Goal: Find specific page/section: Find specific page/section

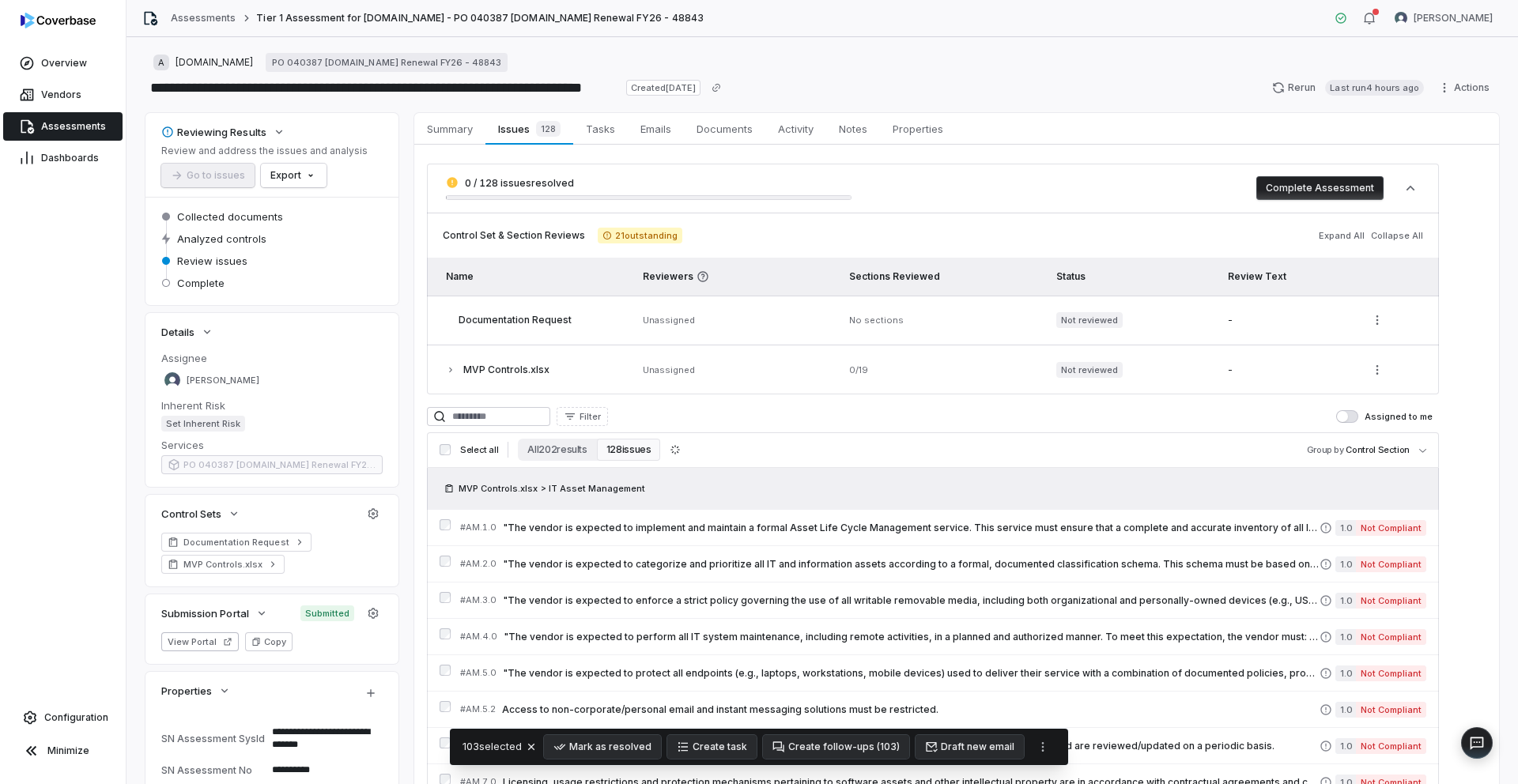
scroll to position [4563, 0]
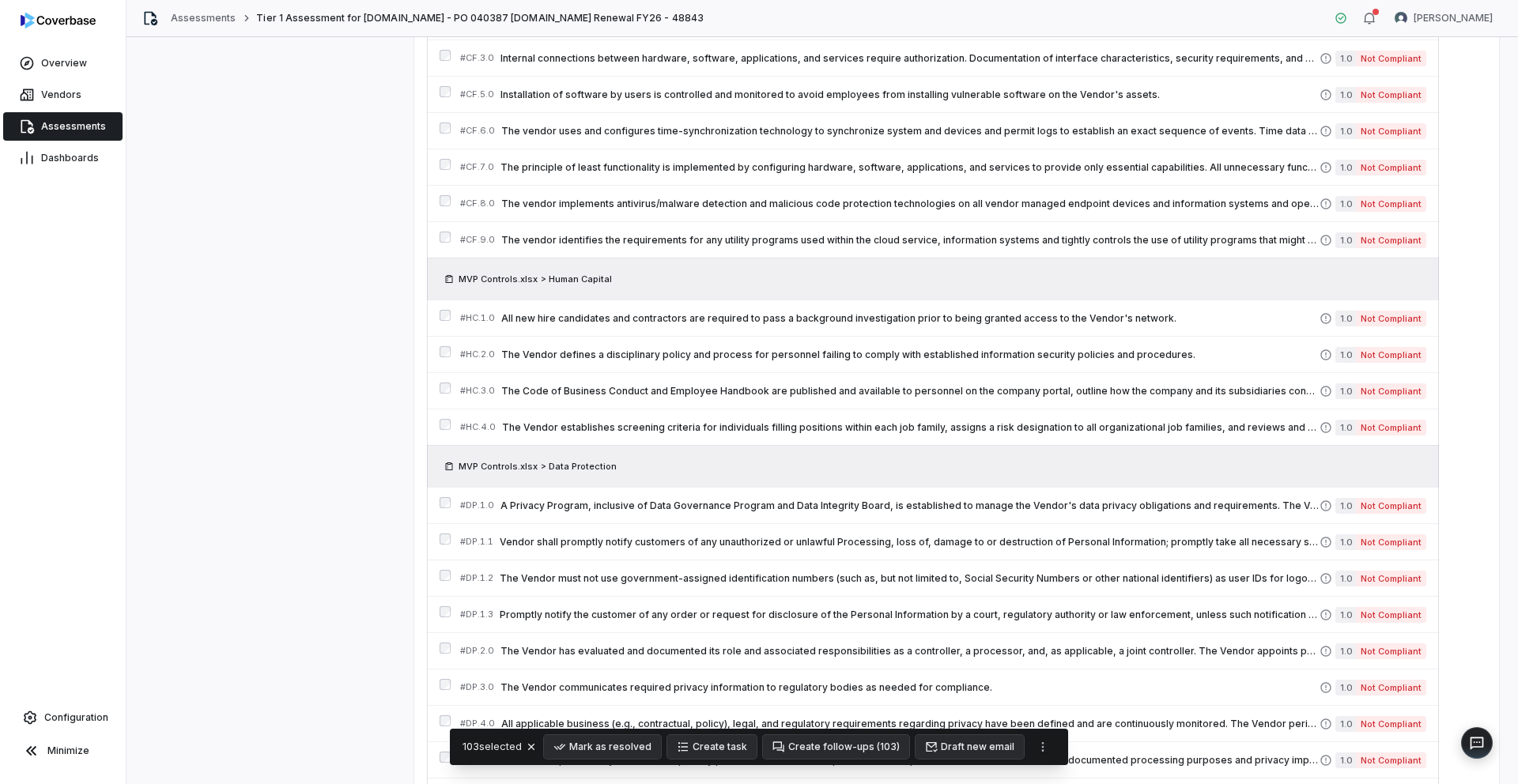
type textarea "*"
click at [178, 23] on link "Assessments" at bounding box center [203, 18] width 65 height 13
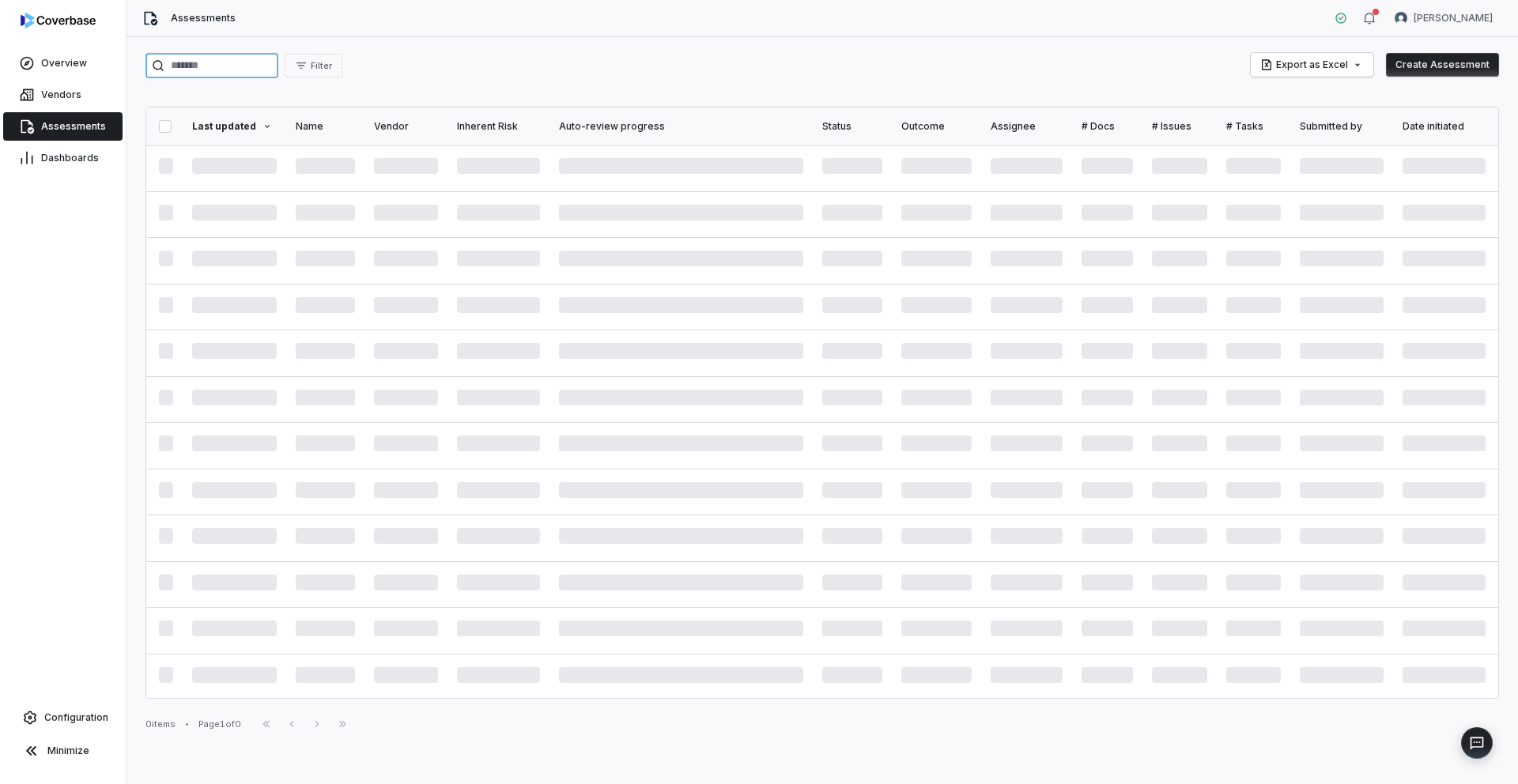
click at [248, 62] on input "search" at bounding box center [212, 66] width 133 height 25
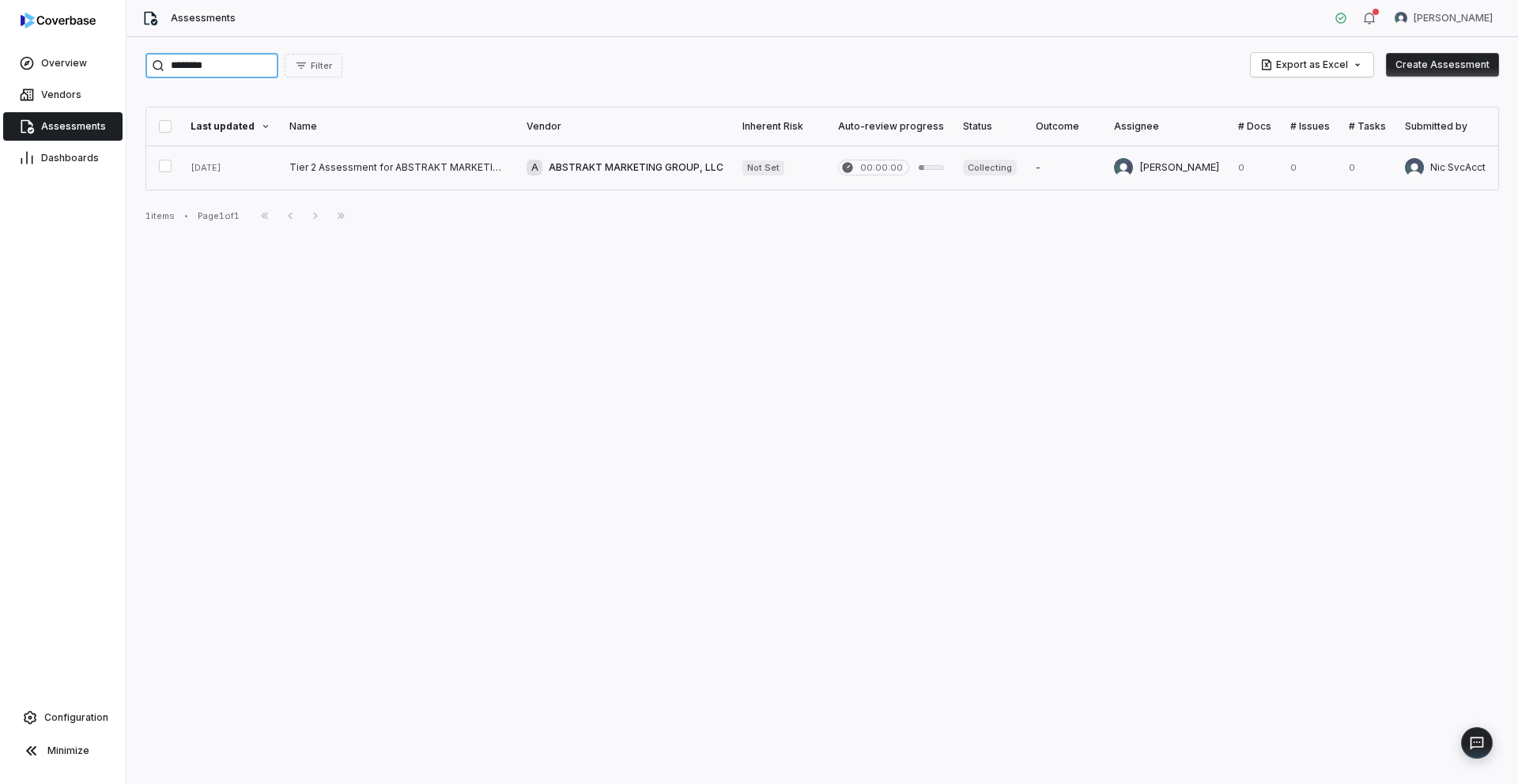
type input "********"
click at [366, 172] on link at bounding box center [399, 167] width 237 height 44
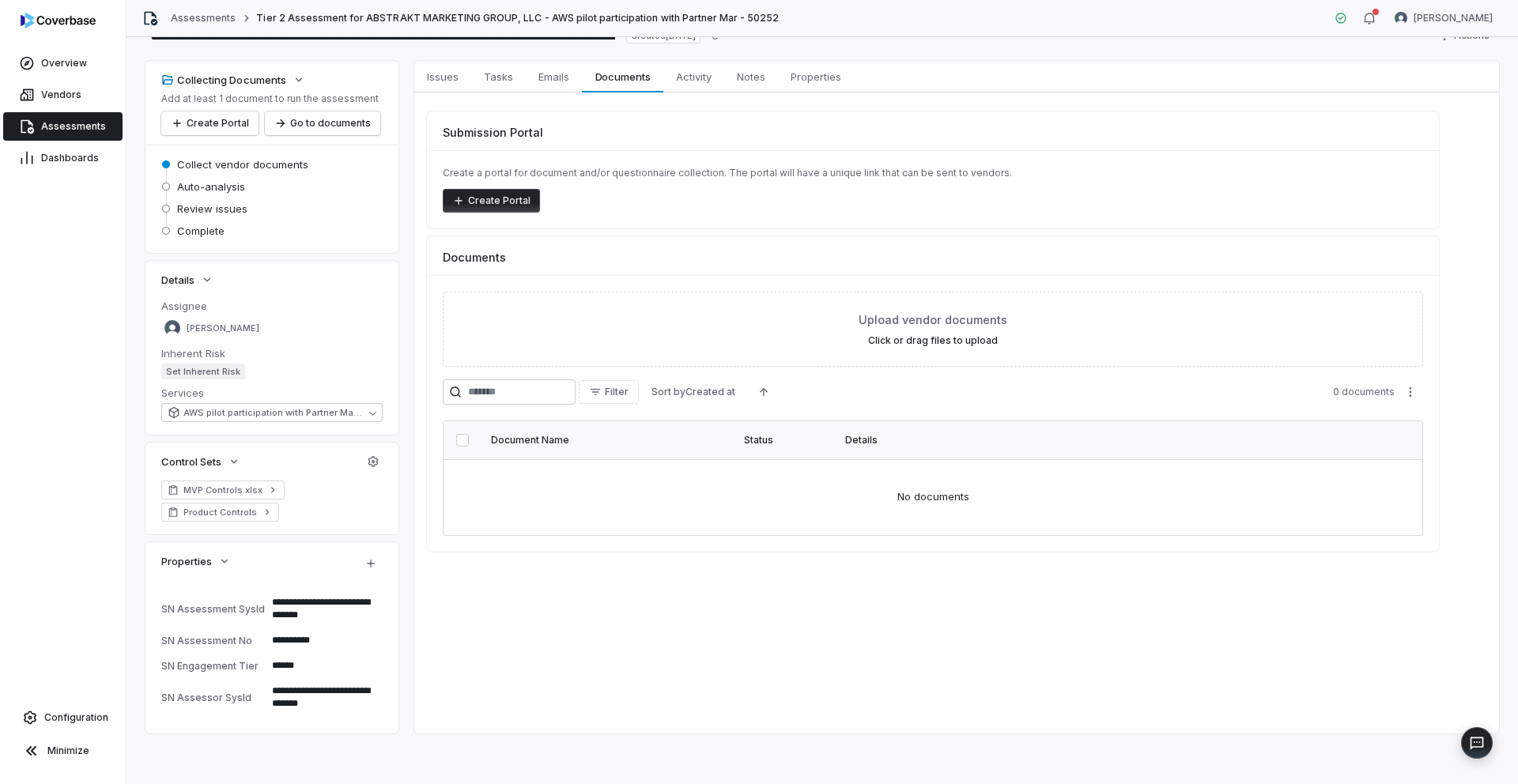
scroll to position [52, 0]
type textarea "*"
